Goal: Find specific fact: Find specific fact

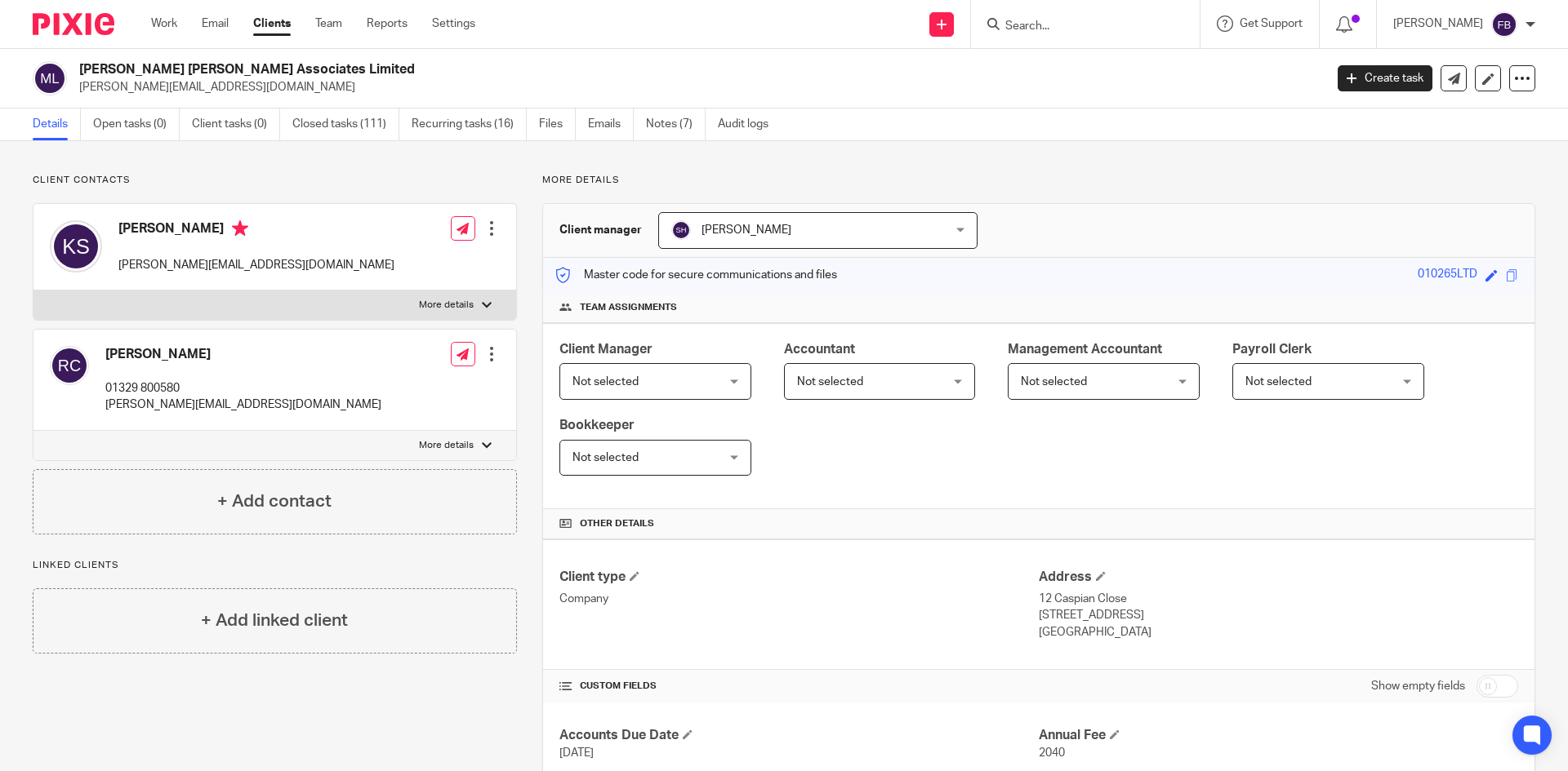
scroll to position [408, 0]
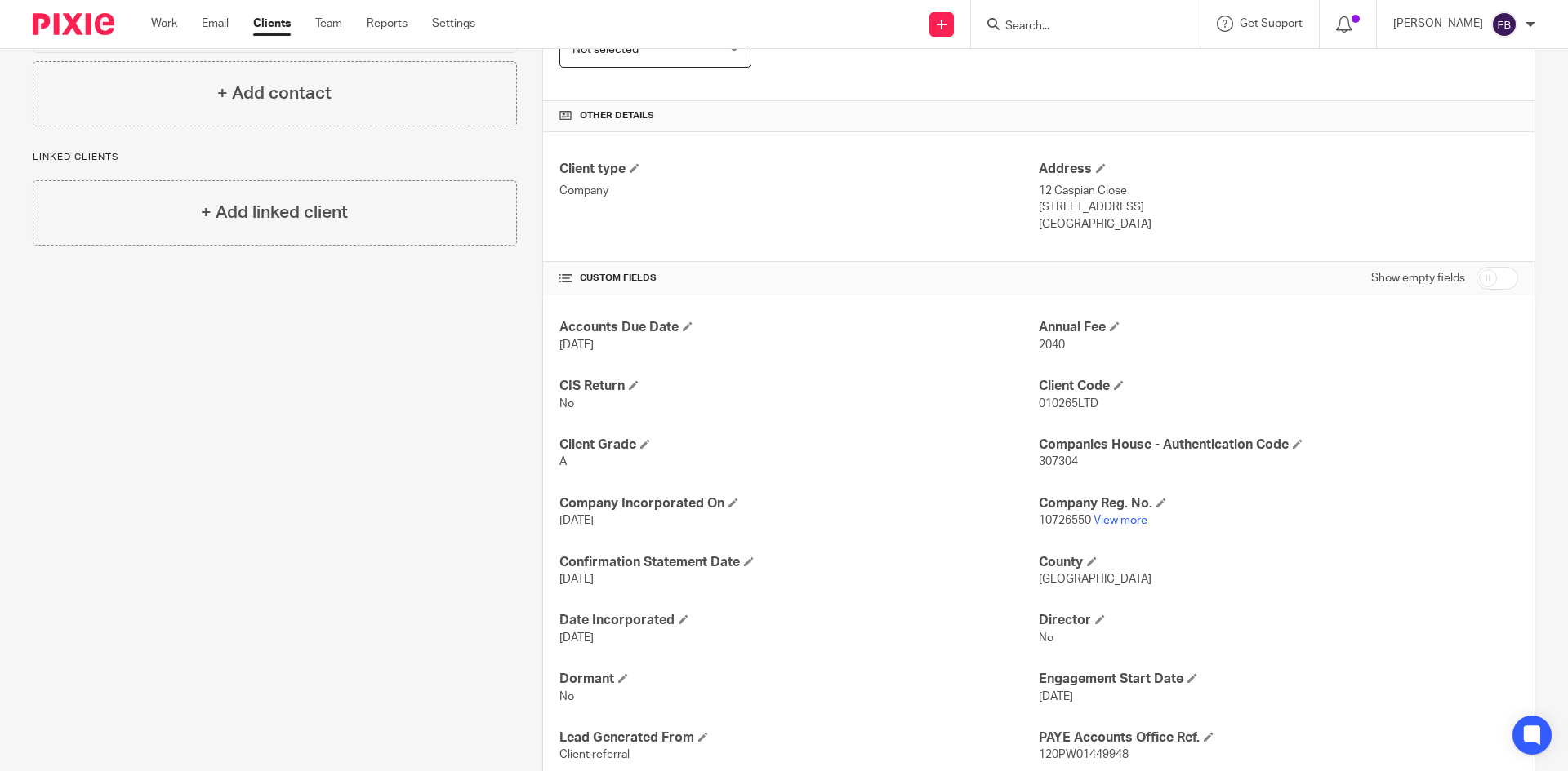
click at [1130, 18] on form at bounding box center [1091, 24] width 174 height 21
click at [1033, 34] on form at bounding box center [1091, 24] width 174 height 21
click at [1038, 25] on input "Search" at bounding box center [1077, 27] width 147 height 14
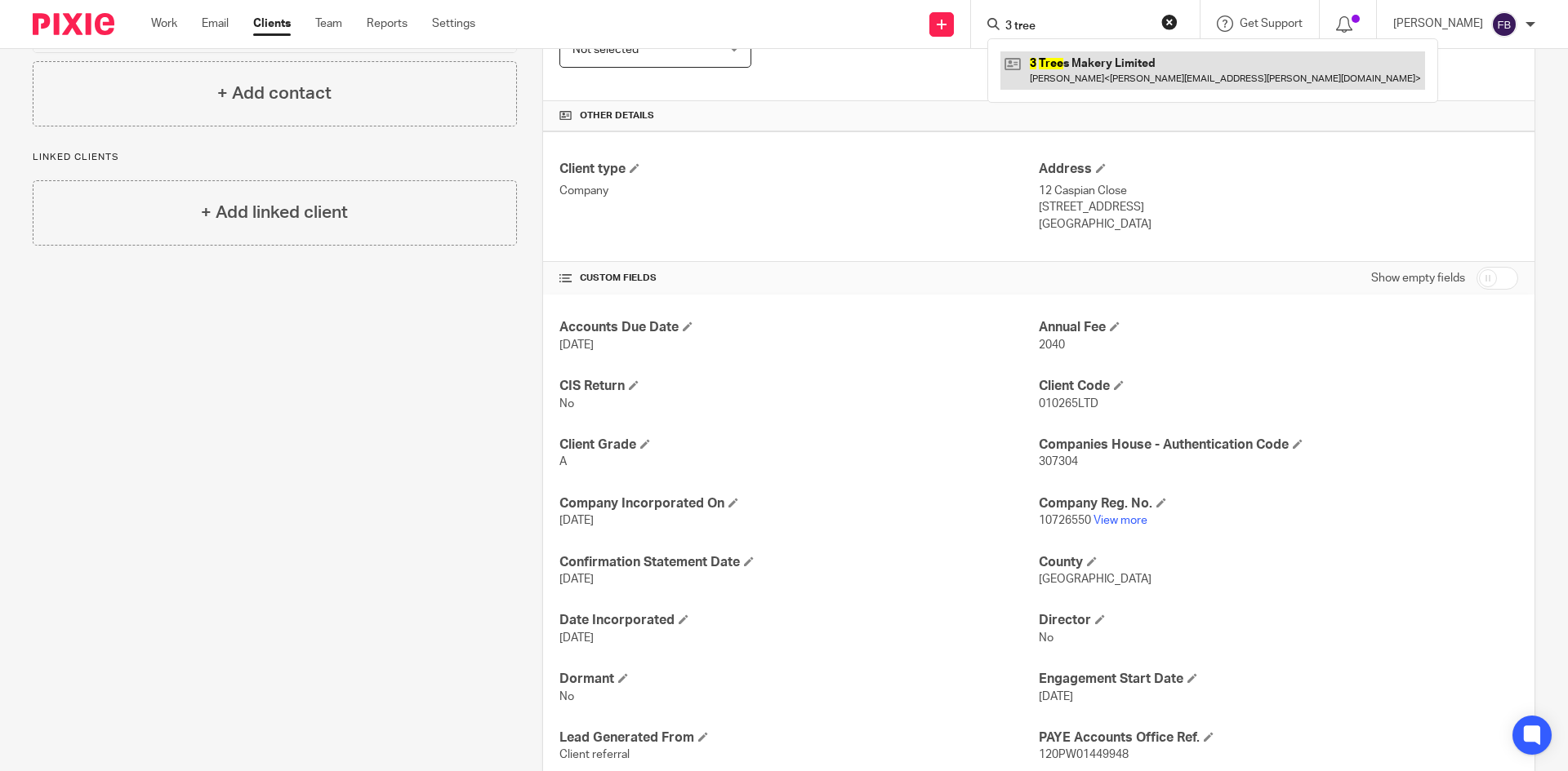
type input "3 tree"
click at [1065, 66] on link at bounding box center [1212, 71] width 425 height 38
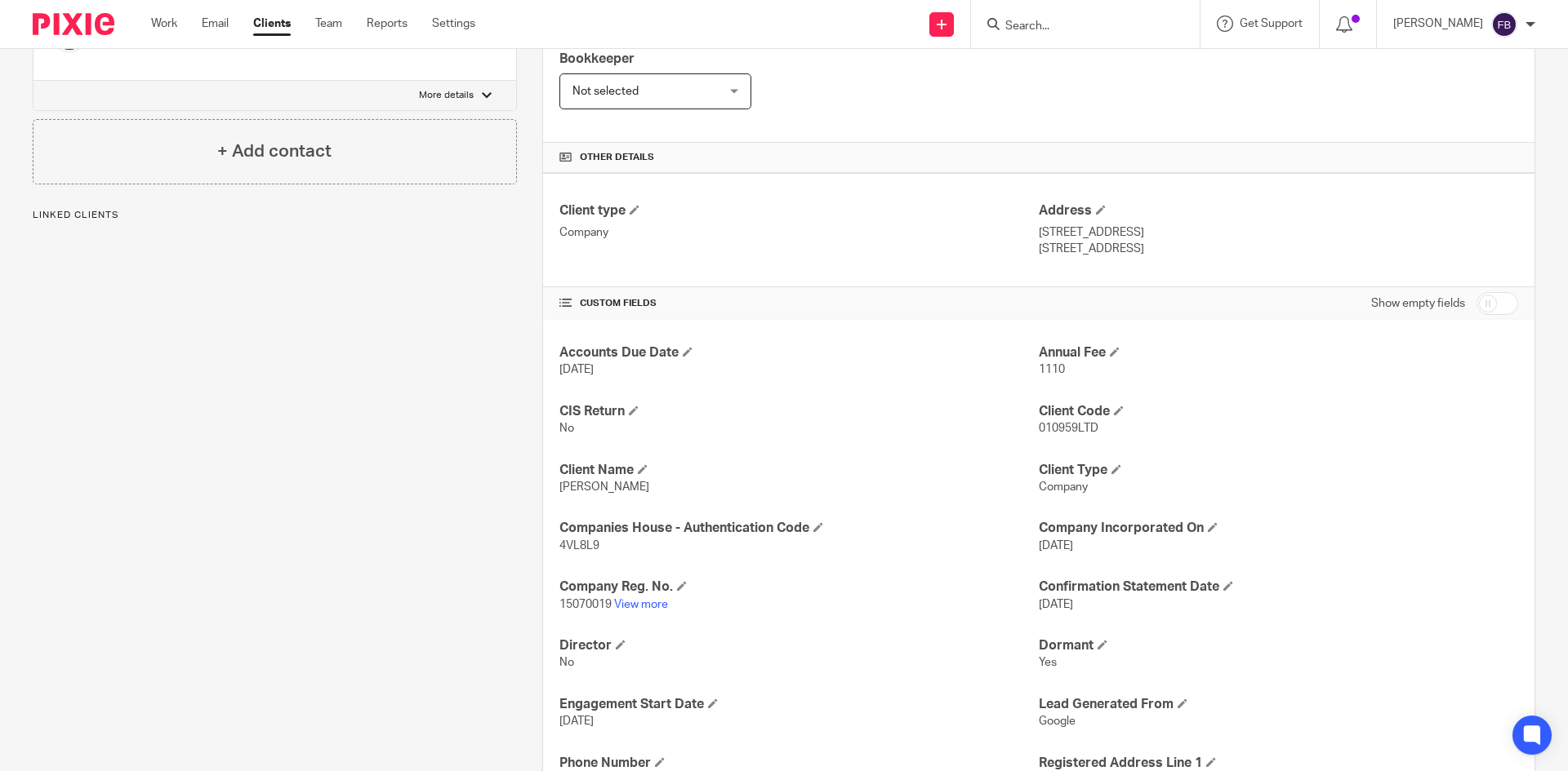
scroll to position [408, 0]
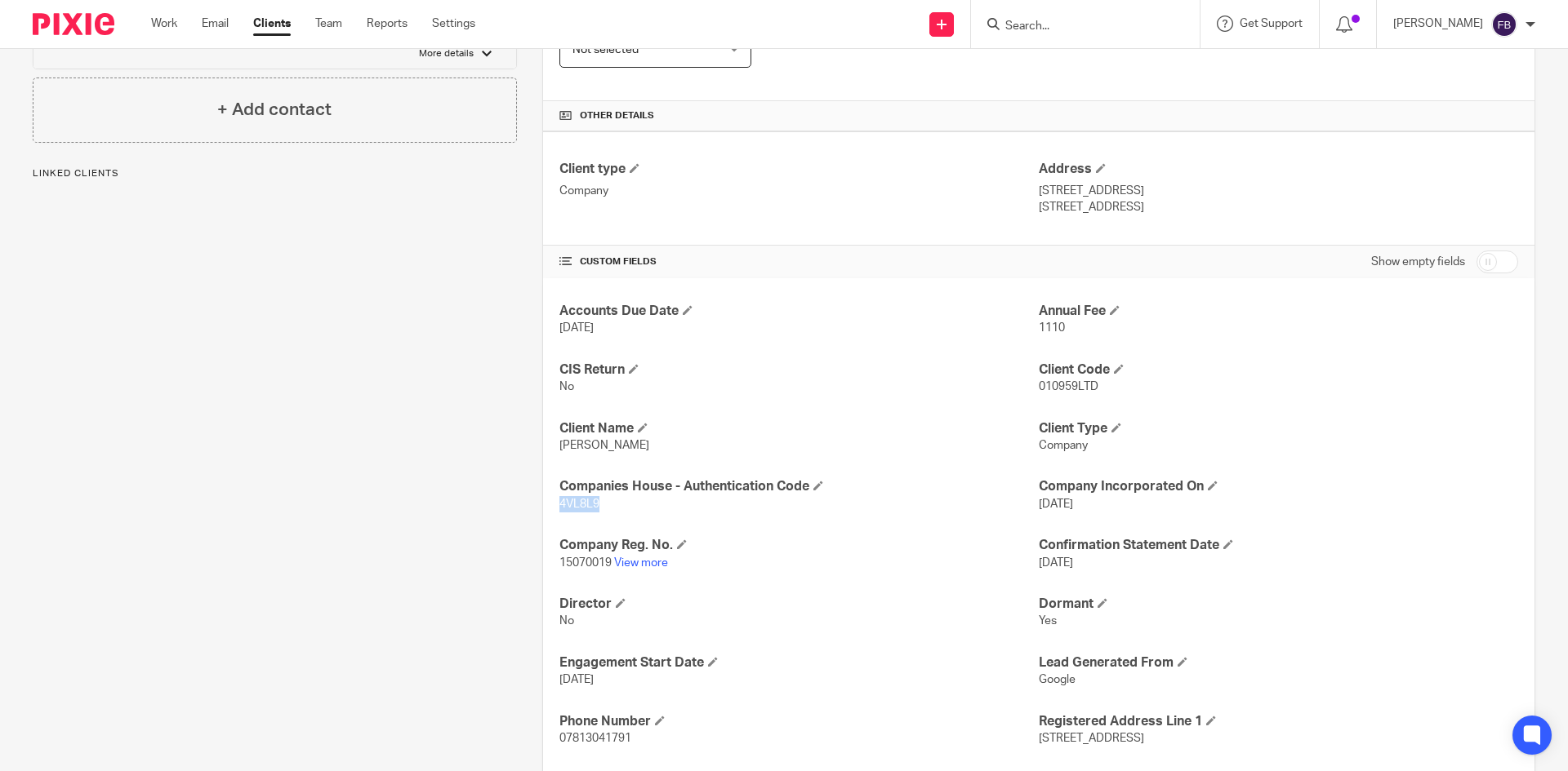
drag, startPoint x: 611, startPoint y: 506, endPoint x: 558, endPoint y: 503, distance: 53.1
click at [560, 503] on p "4VL8L9" at bounding box center [799, 504] width 479 height 16
copy span "4VL8L9"
